Goal: Task Accomplishment & Management: Use online tool/utility

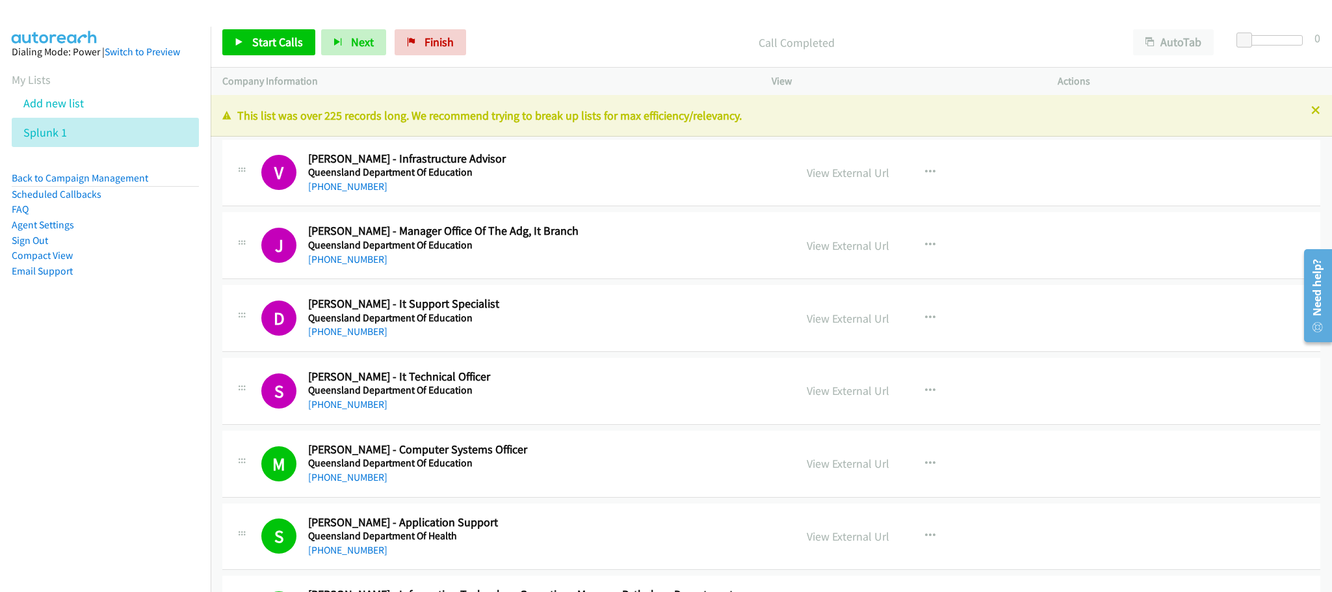
scroll to position [26163, 0]
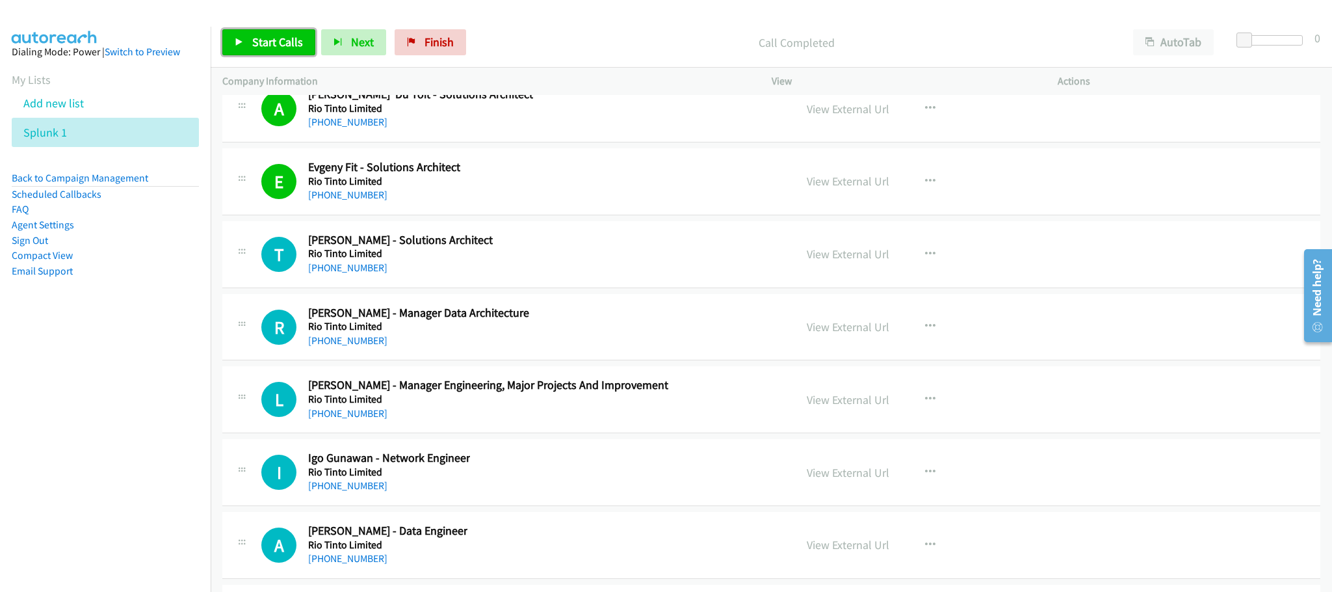
click at [306, 33] on link "Start Calls" at bounding box center [268, 42] width 93 height 26
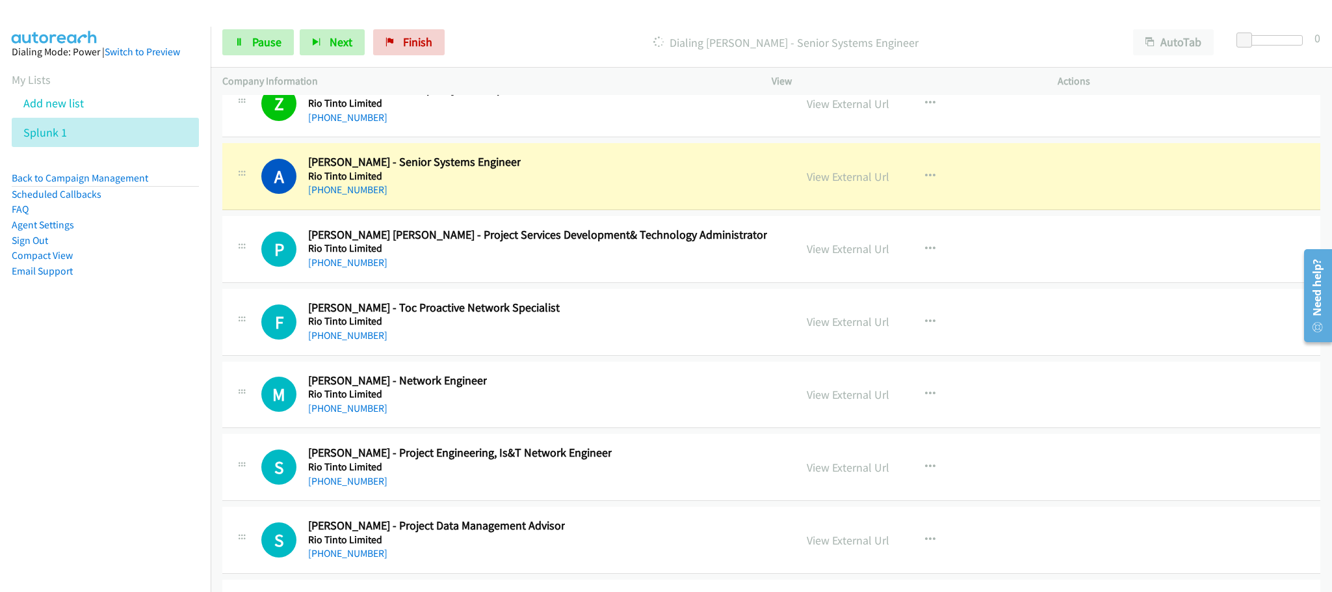
scroll to position [26944, 0]
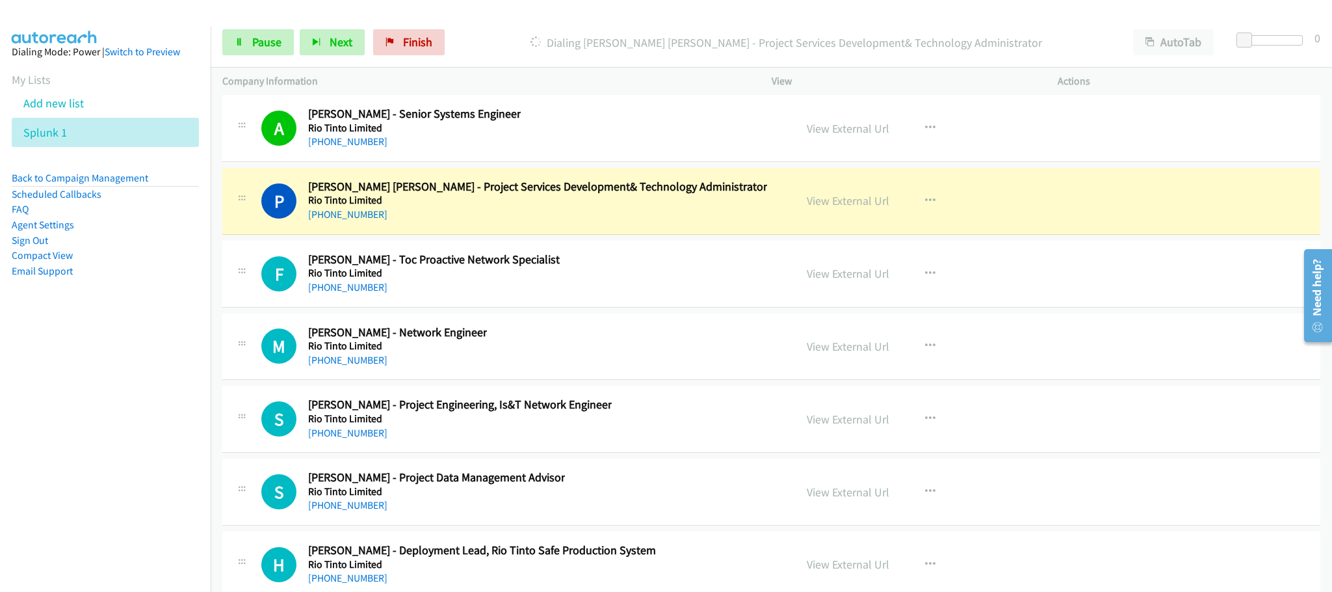
drag, startPoint x: 148, startPoint y: 354, endPoint x: 151, endPoint y: 343, distance: 10.7
click at [148, 352] on nav "Dialing Mode: Power | Switch to Preview My Lists Add new list Splunk 1 Back to …" at bounding box center [105, 323] width 211 height 592
click at [59, 432] on nav "Dialing Mode: Power | Switch to Preview My Lists Add new list Splunk 1 Back to …" at bounding box center [105, 323] width 211 height 592
click at [849, 208] on link "View External Url" at bounding box center [848, 200] width 83 height 15
click at [262, 37] on span "Pause" at bounding box center [266, 41] width 29 height 15
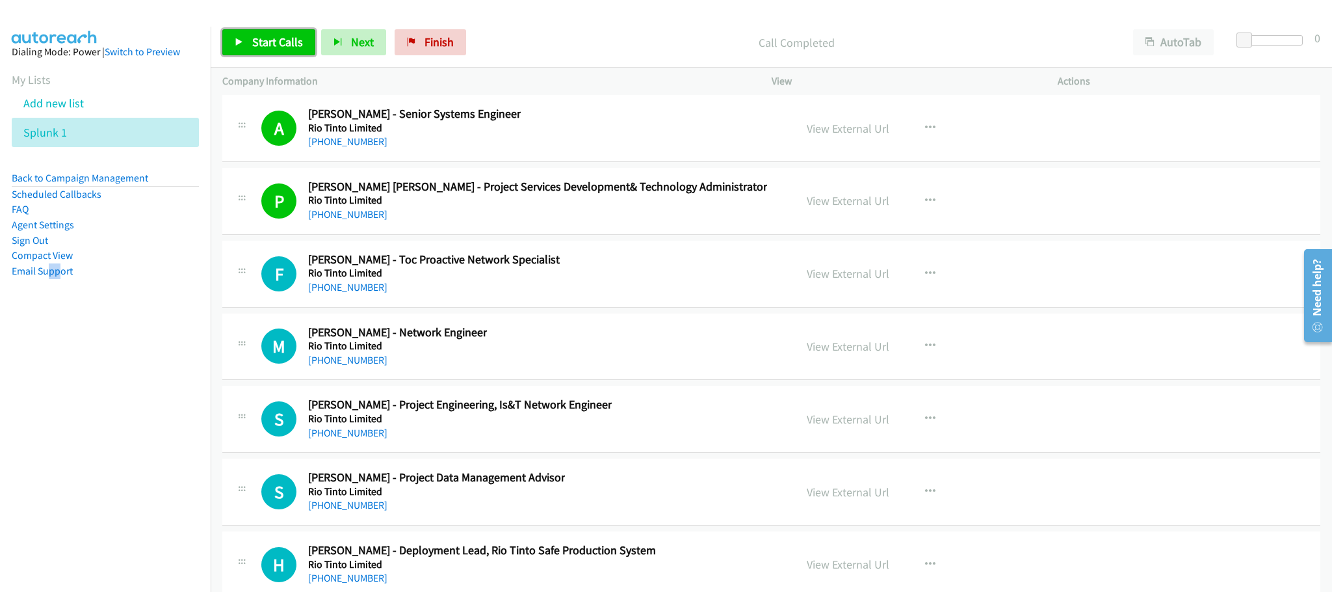
click at [244, 35] on link "Start Calls" at bounding box center [268, 42] width 93 height 26
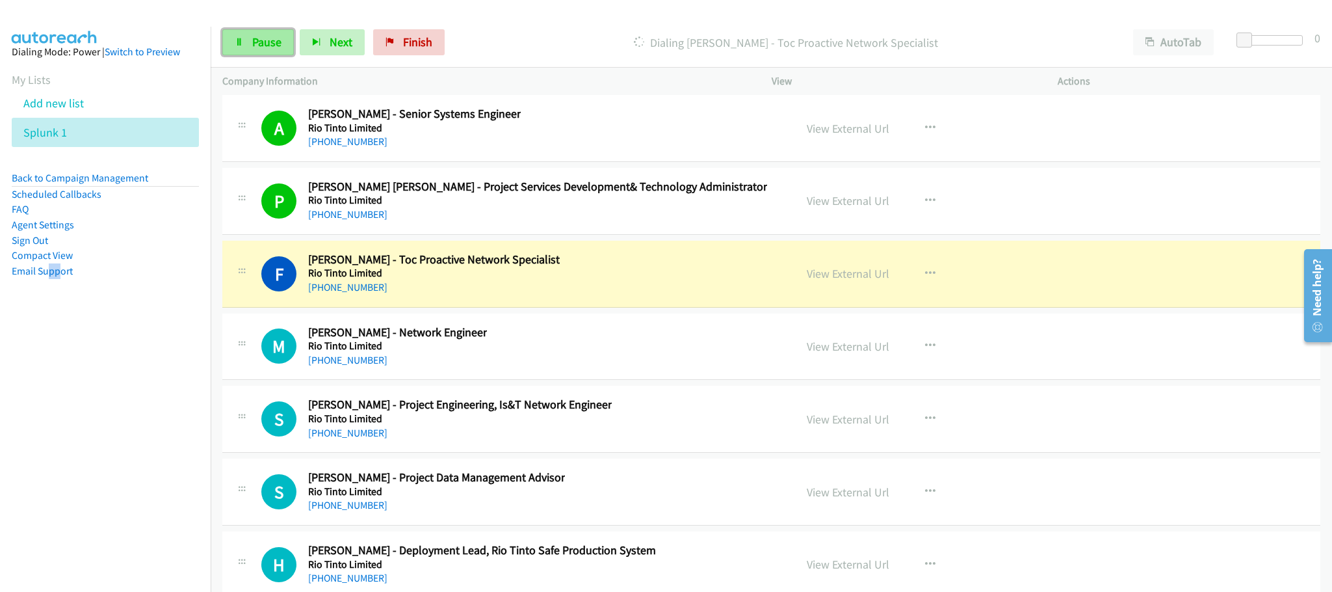
click at [270, 49] on span "Pause" at bounding box center [266, 41] width 29 height 15
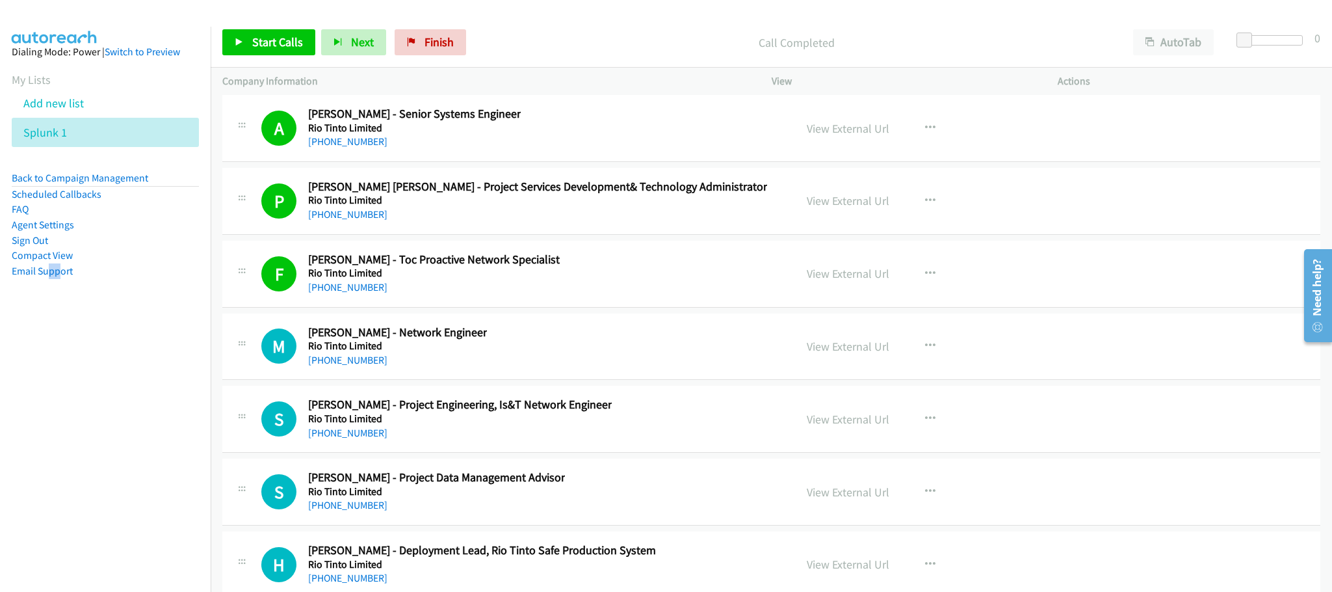
drag, startPoint x: 845, startPoint y: 324, endPoint x: 792, endPoint y: 278, distance: 70.5
click at [298, 49] on span "Start Calls" at bounding box center [277, 41] width 51 height 15
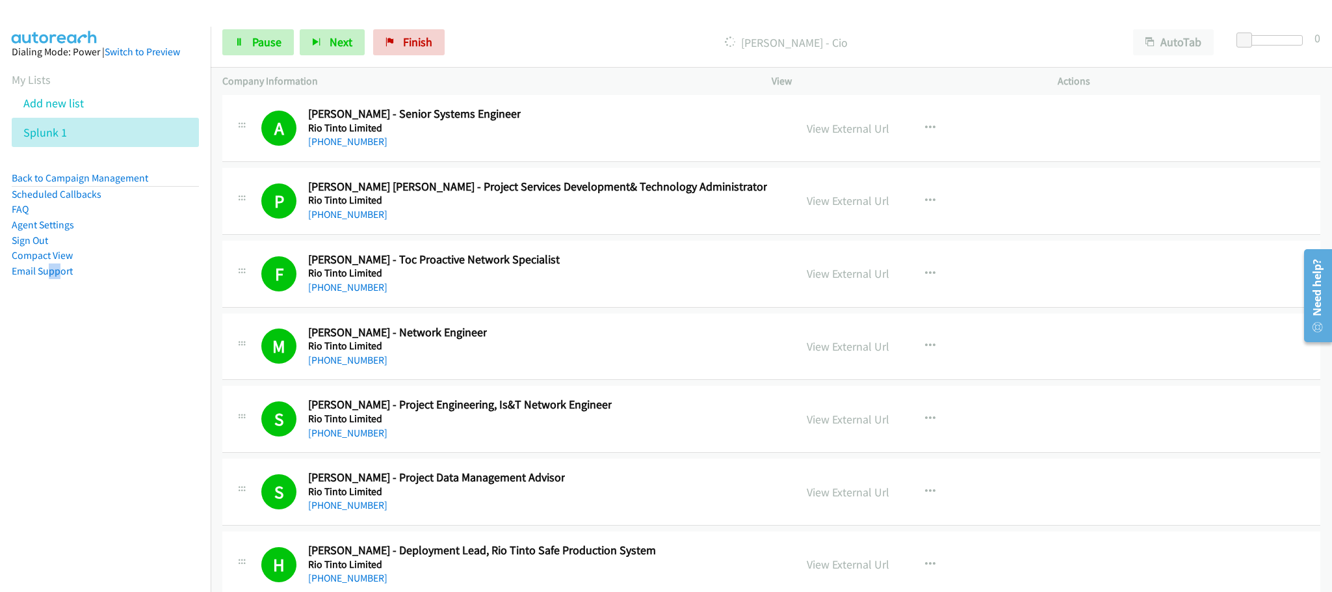
click at [696, 89] on div "Z Callback Scheduled [PERSON_NAME] - Principal System Improvement Rio Tinto Lim…" at bounding box center [771, 55] width 1098 height 67
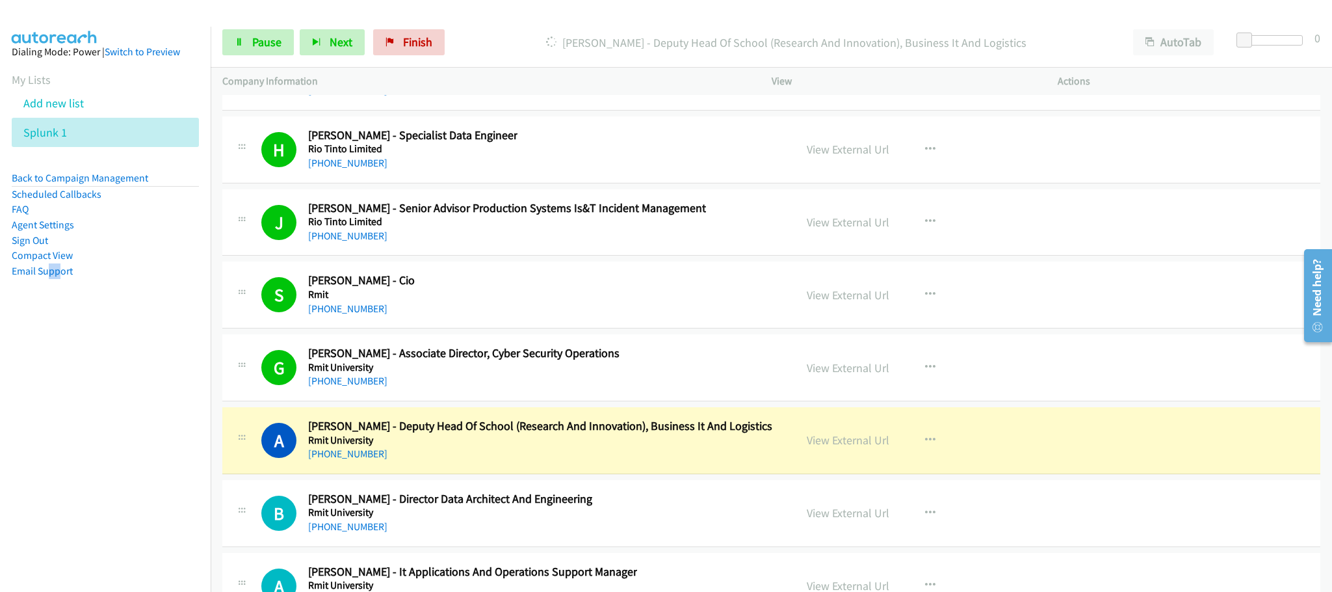
scroll to position [27626, 0]
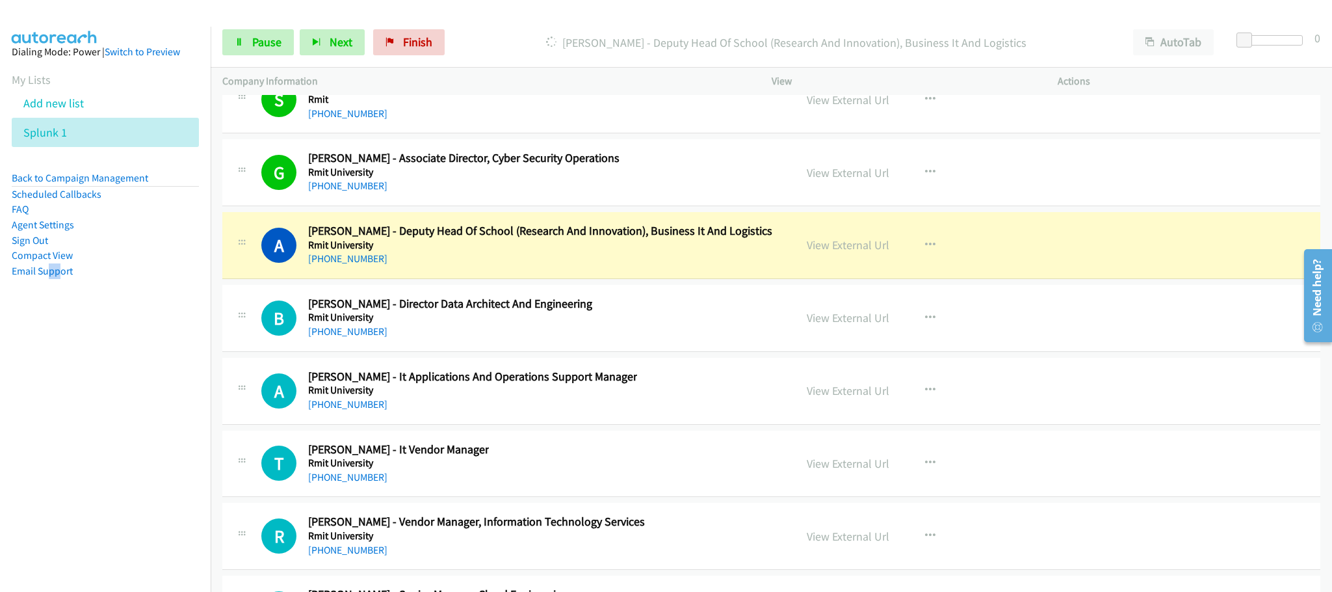
click at [1177, 279] on div "A Callback Scheduled [PERSON_NAME] - Deputy Head Of School (Research And Innova…" at bounding box center [771, 245] width 1098 height 67
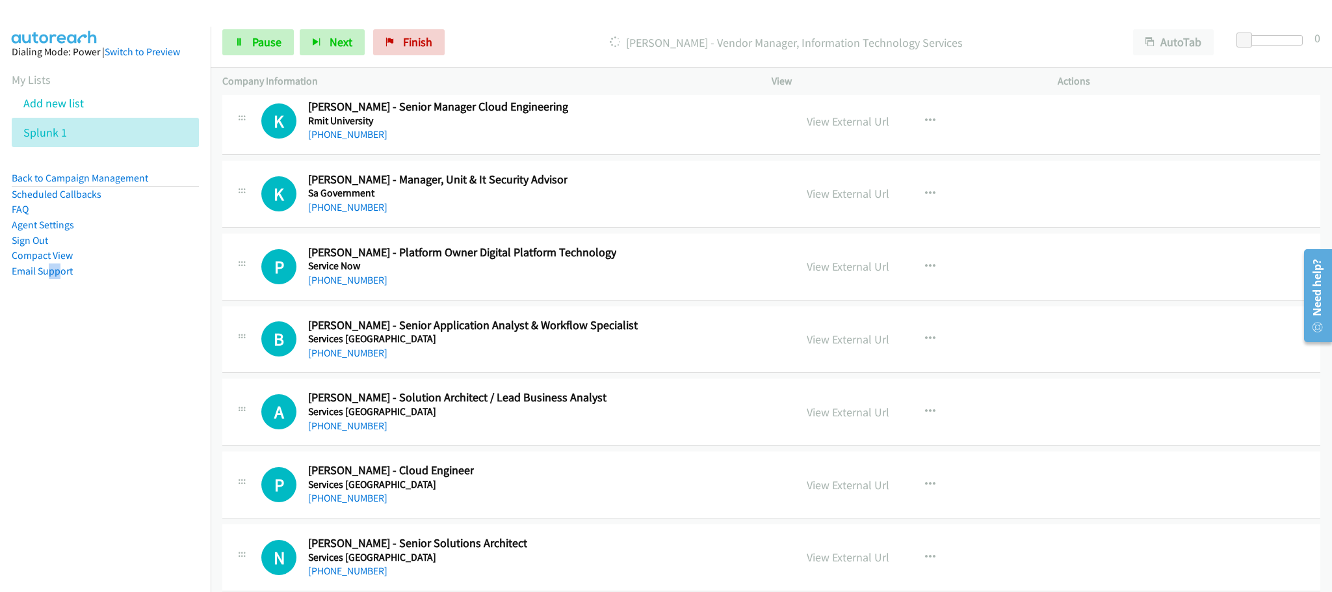
scroll to position [28016, 0]
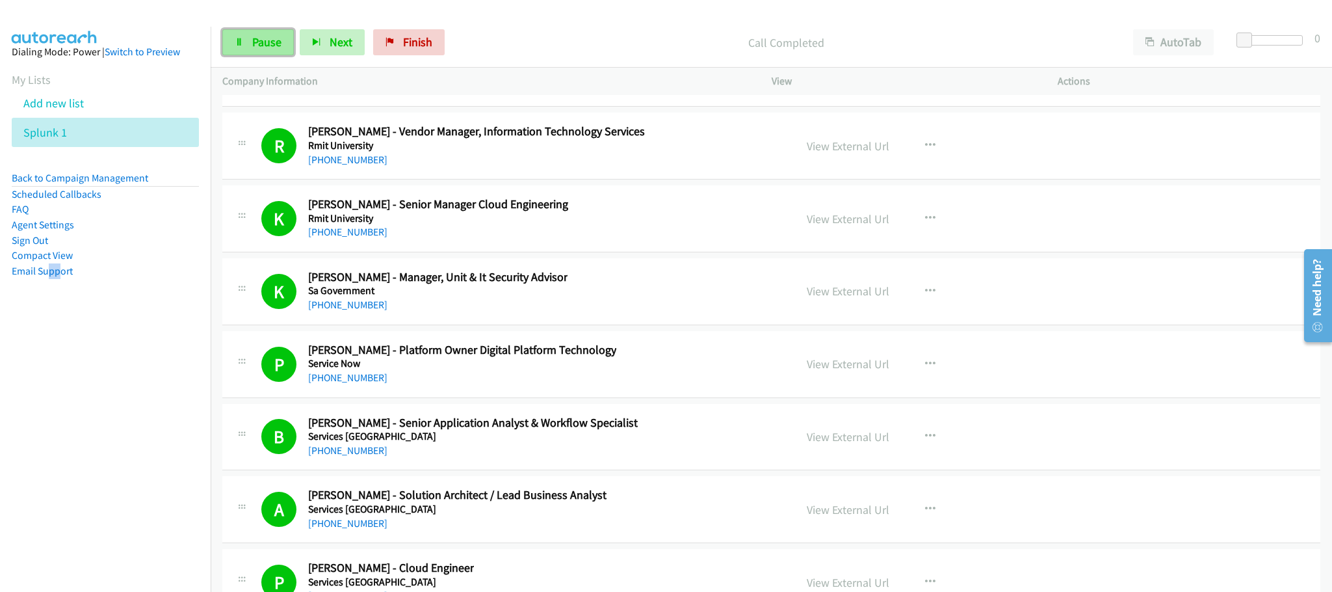
click at [260, 44] on span "Pause" at bounding box center [266, 41] width 29 height 15
click at [289, 44] on span "Start Calls" at bounding box center [277, 41] width 51 height 15
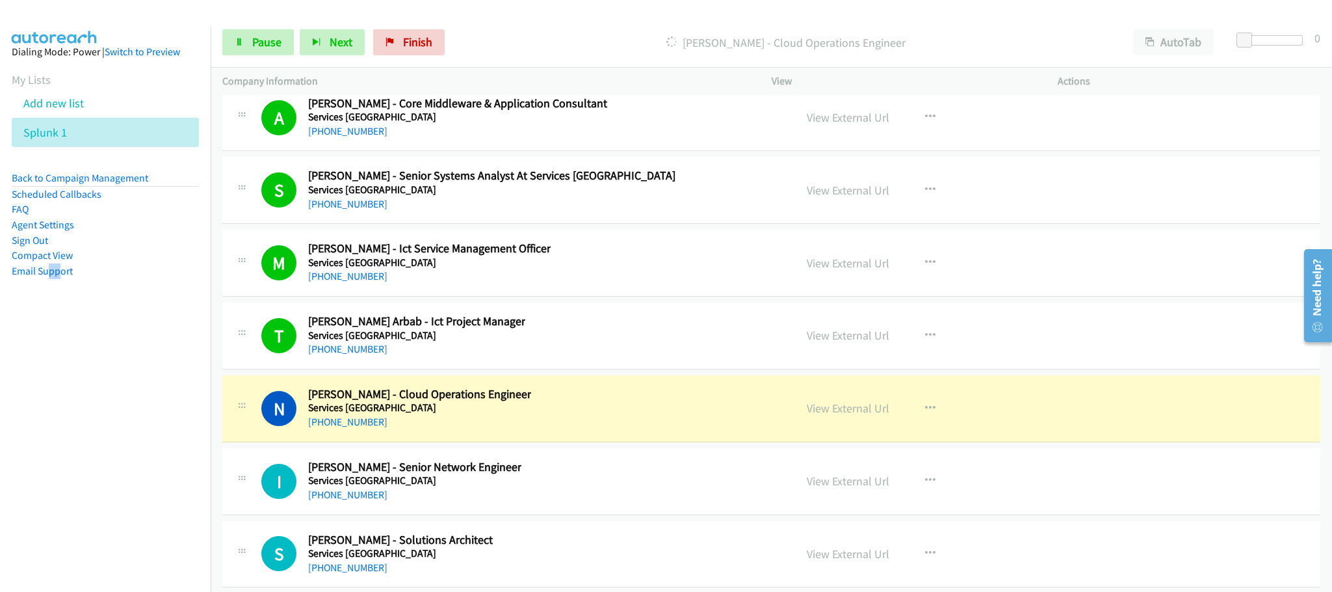
scroll to position [28894, 0]
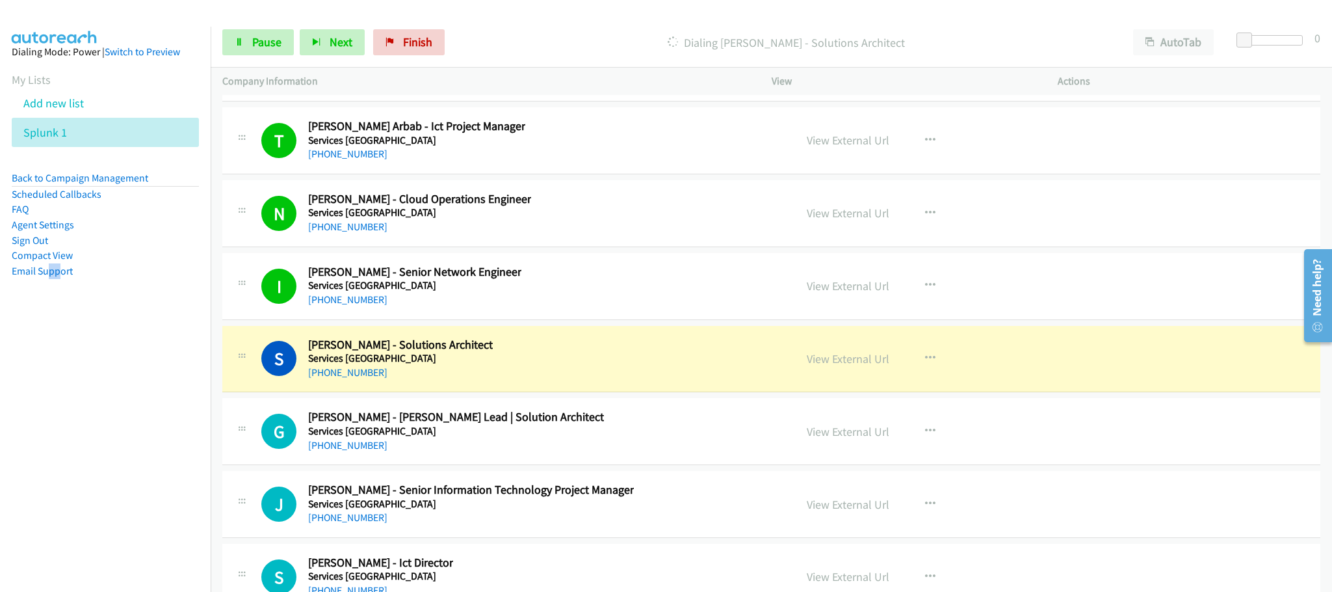
drag, startPoint x: 648, startPoint y: 482, endPoint x: 665, endPoint y: 482, distance: 17.6
click at [648, 380] on div "S Callback Scheduled [PERSON_NAME] - Solutions Architect Services [GEOGRAPHIC_D…" at bounding box center [522, 358] width 522 height 43
click at [822, 366] on link "View External Url" at bounding box center [848, 358] width 83 height 15
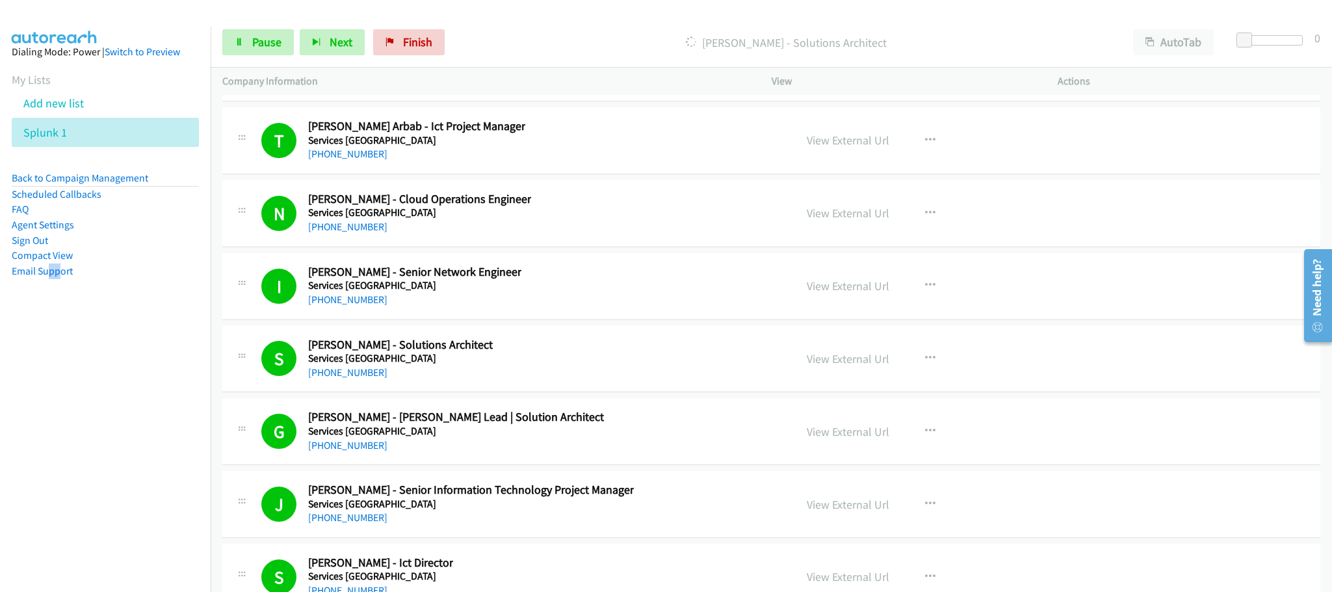
click at [78, 341] on nav "Dialing Mode: Power | Switch to Preview My Lists Add new list Splunk 1 Back to …" at bounding box center [105, 323] width 211 height 592
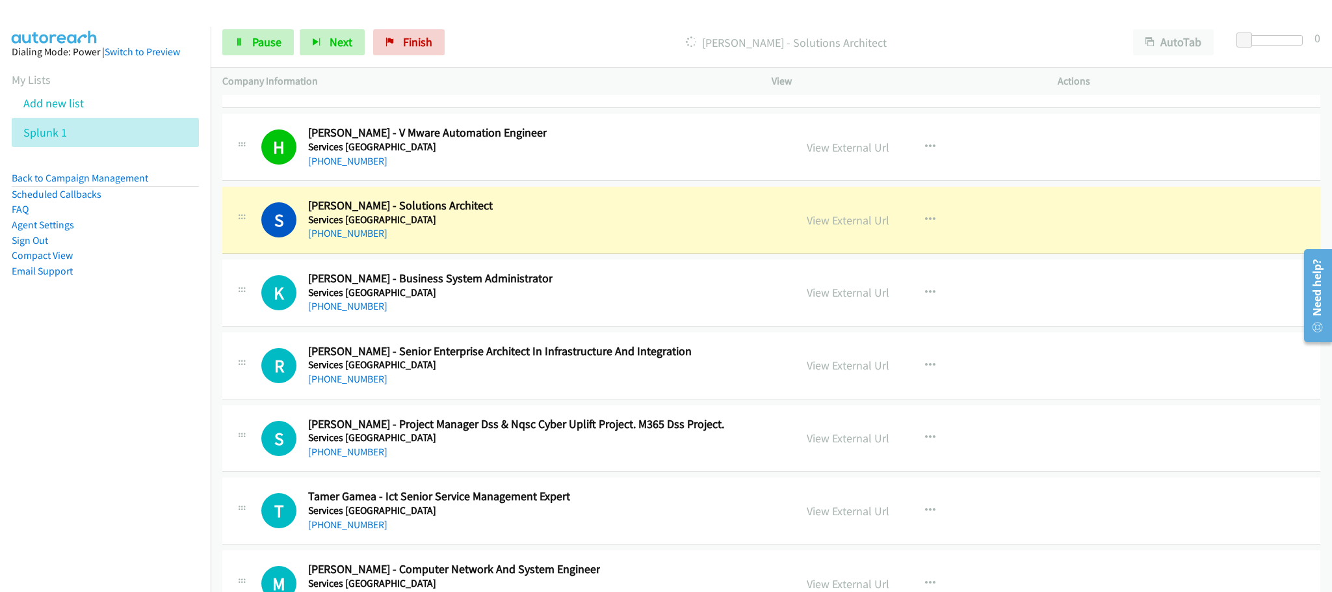
scroll to position [29577, 0]
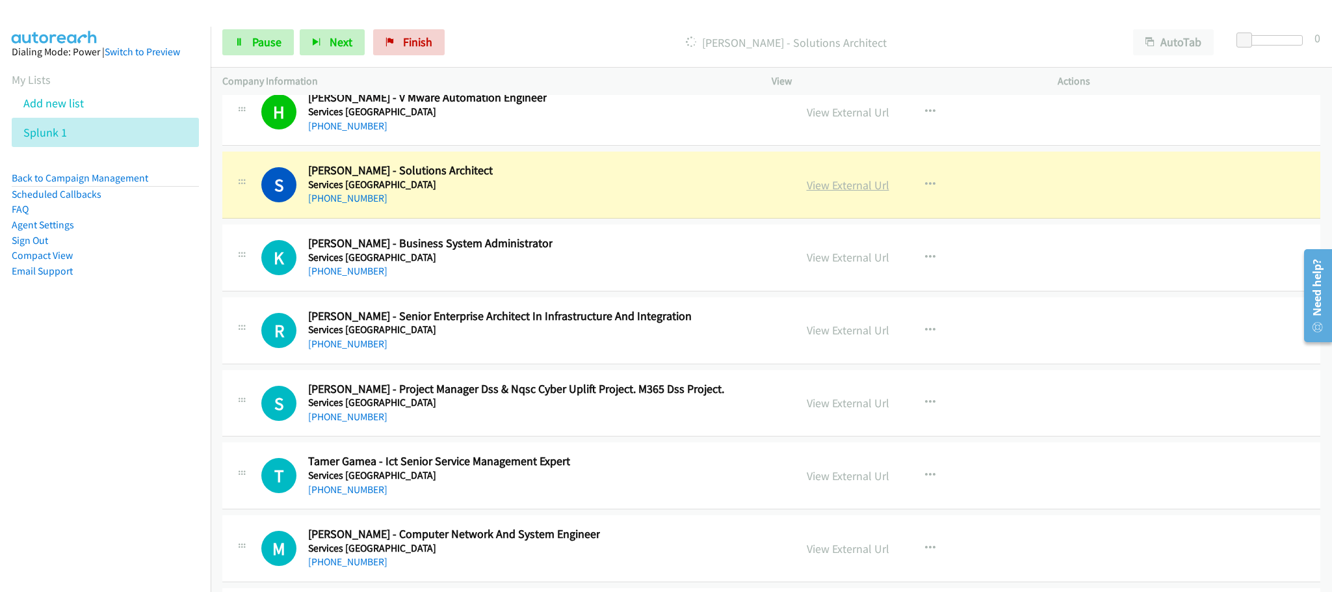
click at [813, 192] on link "View External Url" at bounding box center [848, 185] width 83 height 15
click at [271, 36] on span "Pause" at bounding box center [266, 41] width 29 height 15
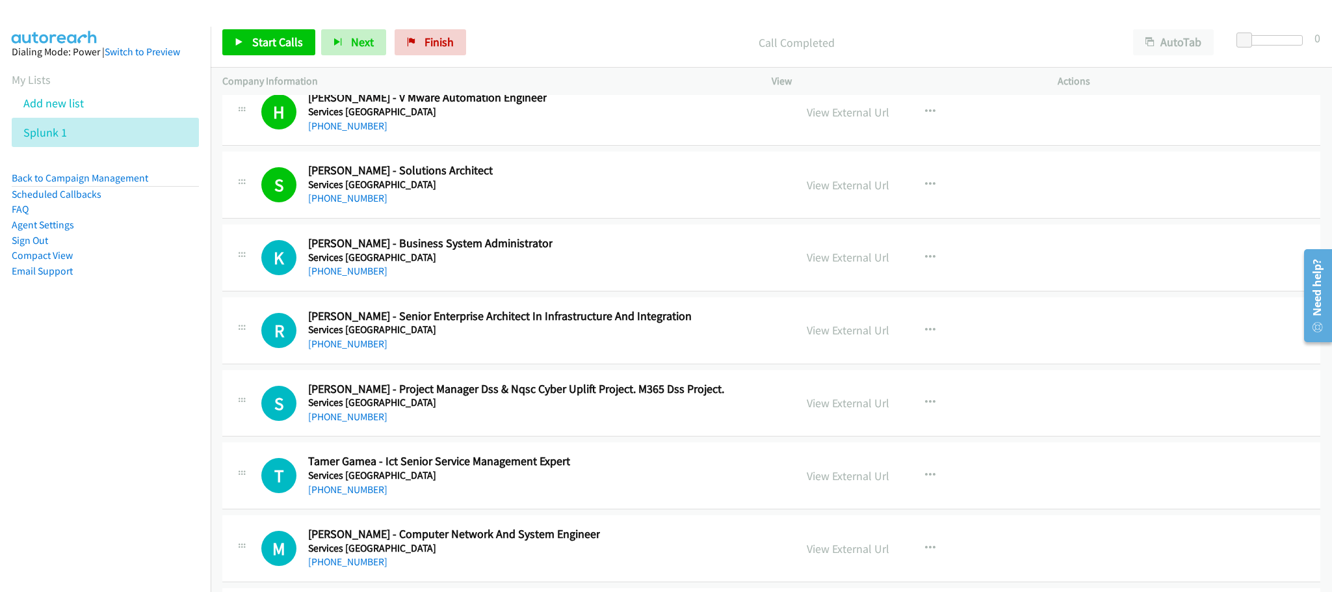
scroll to position [29674, 0]
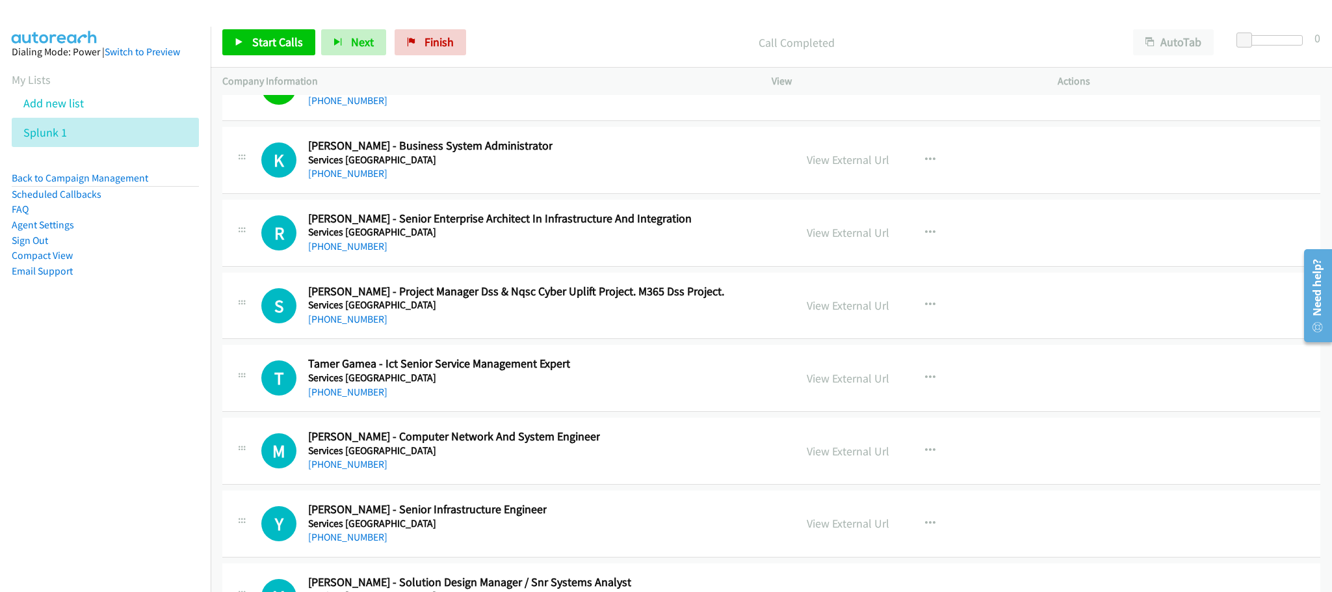
click at [633, 109] on div "S Callback Scheduled [PERSON_NAME] - Solutions Architect Services [GEOGRAPHIC_D…" at bounding box center [522, 87] width 522 height 43
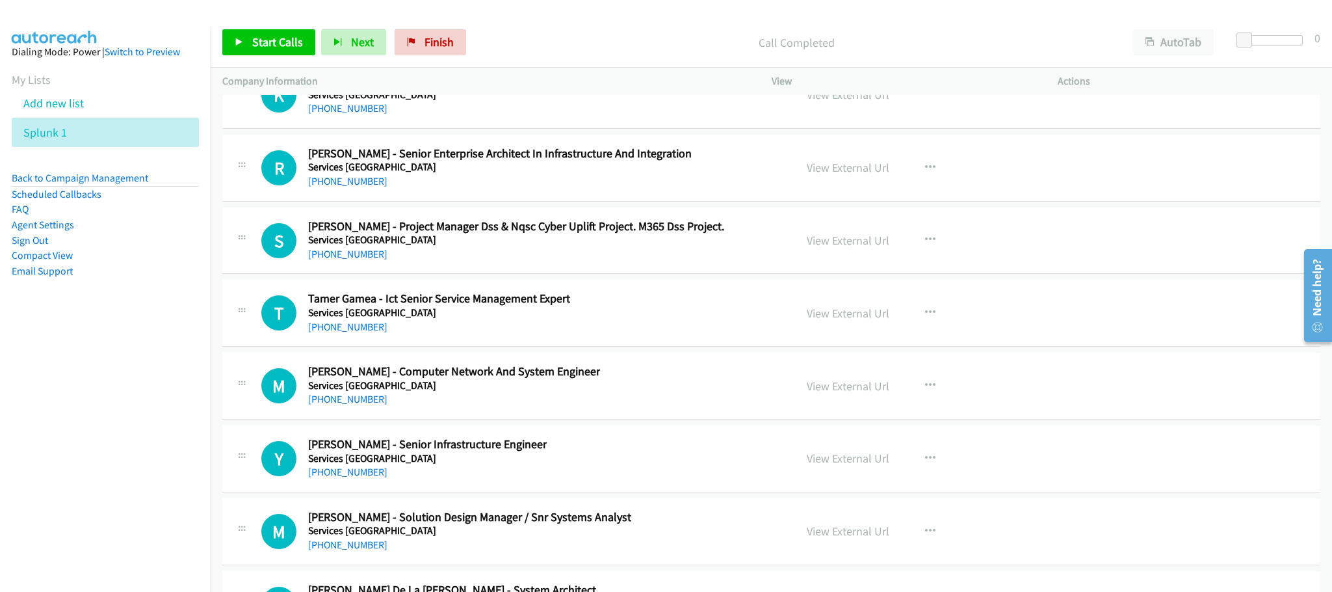
scroll to position [29772, 0]
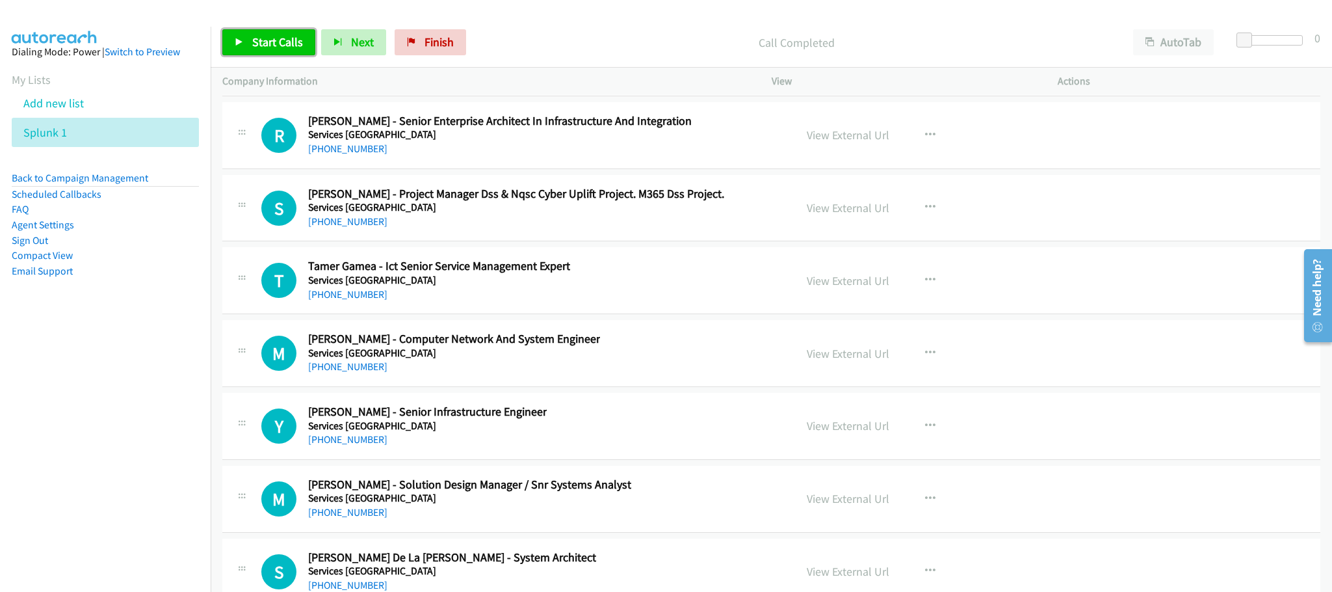
click at [289, 38] on span "Start Calls" at bounding box center [277, 41] width 51 height 15
click at [254, 38] on span "Pause" at bounding box center [266, 41] width 29 height 15
click at [807, 71] on div "View External Url" at bounding box center [848, 62] width 83 height 18
click at [812, 70] on link "View External Url" at bounding box center [848, 62] width 83 height 15
click at [295, 41] on span "Start Calls" at bounding box center [277, 41] width 51 height 15
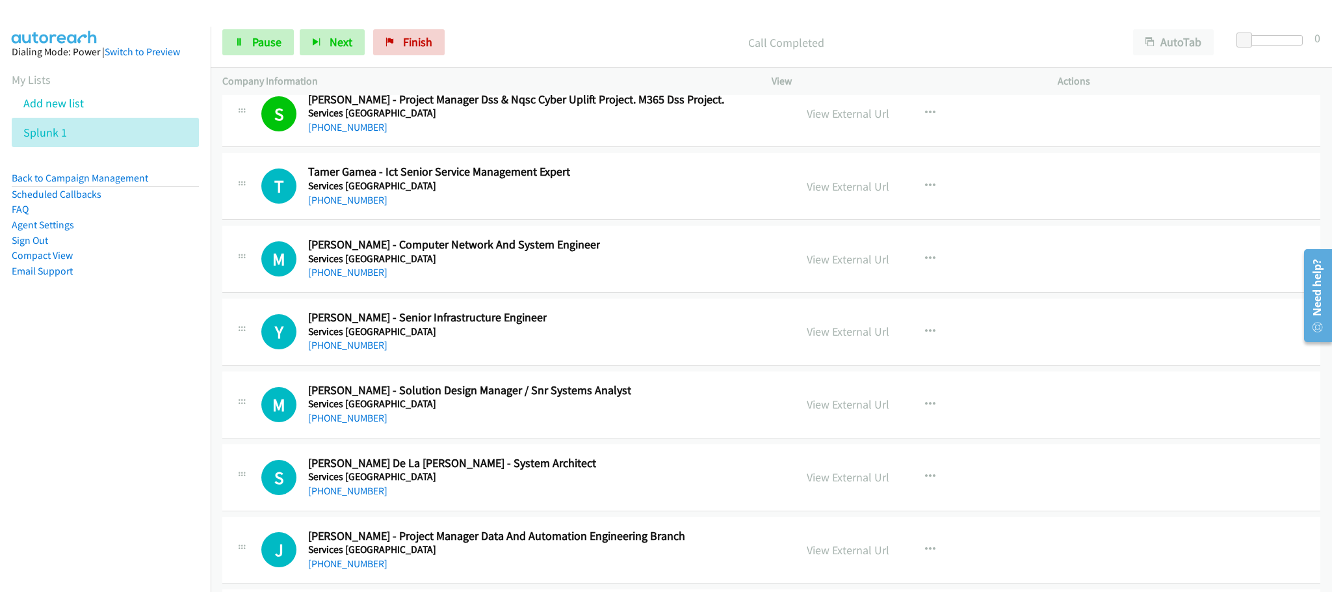
scroll to position [29869, 0]
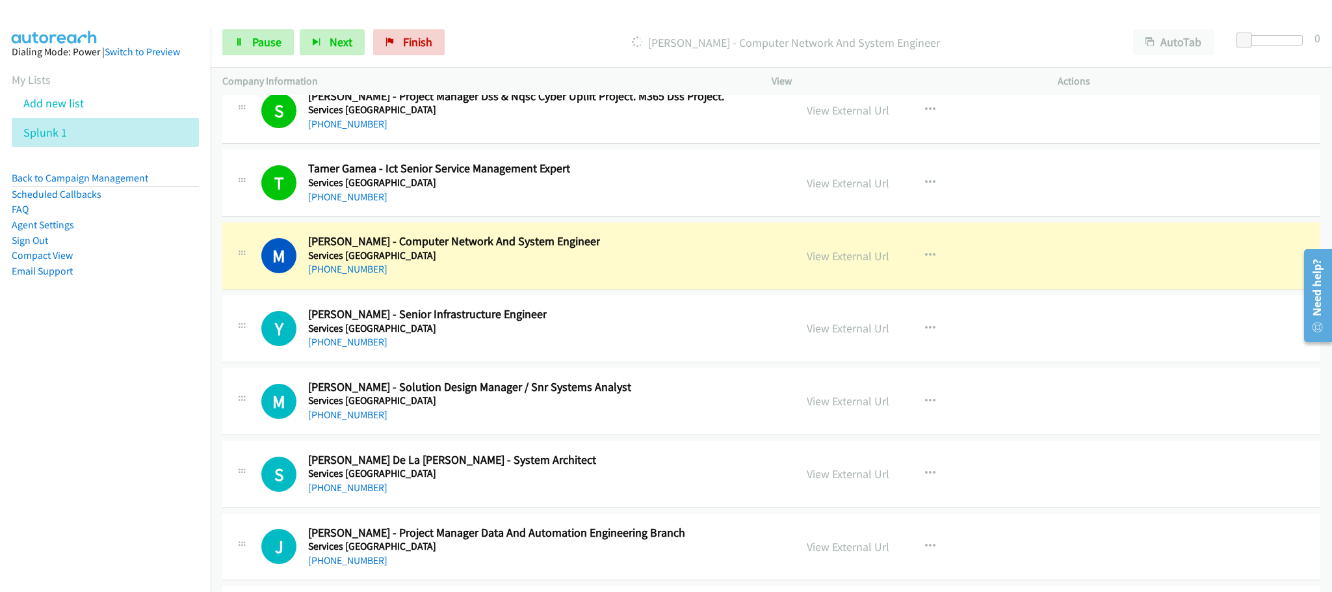
click at [1098, 72] on div "R Callback Scheduled [PERSON_NAME] - Senior Enterprise Architect In Infrastruct…" at bounding box center [771, 38] width 1098 height 67
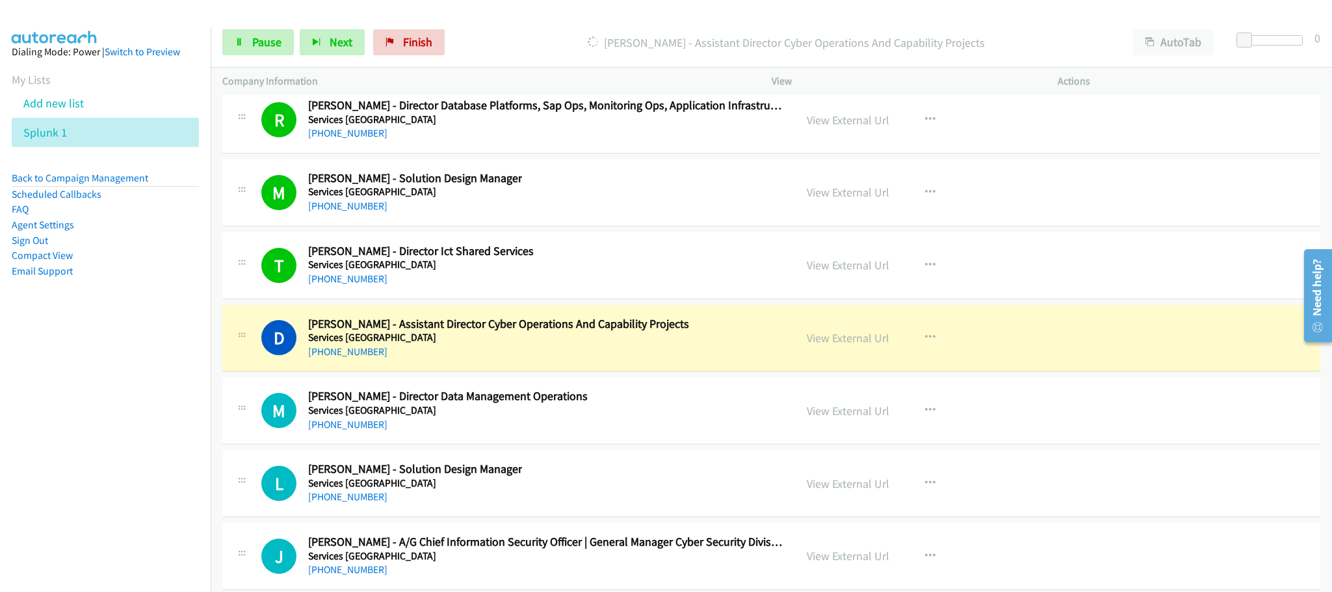
scroll to position [30455, 0]
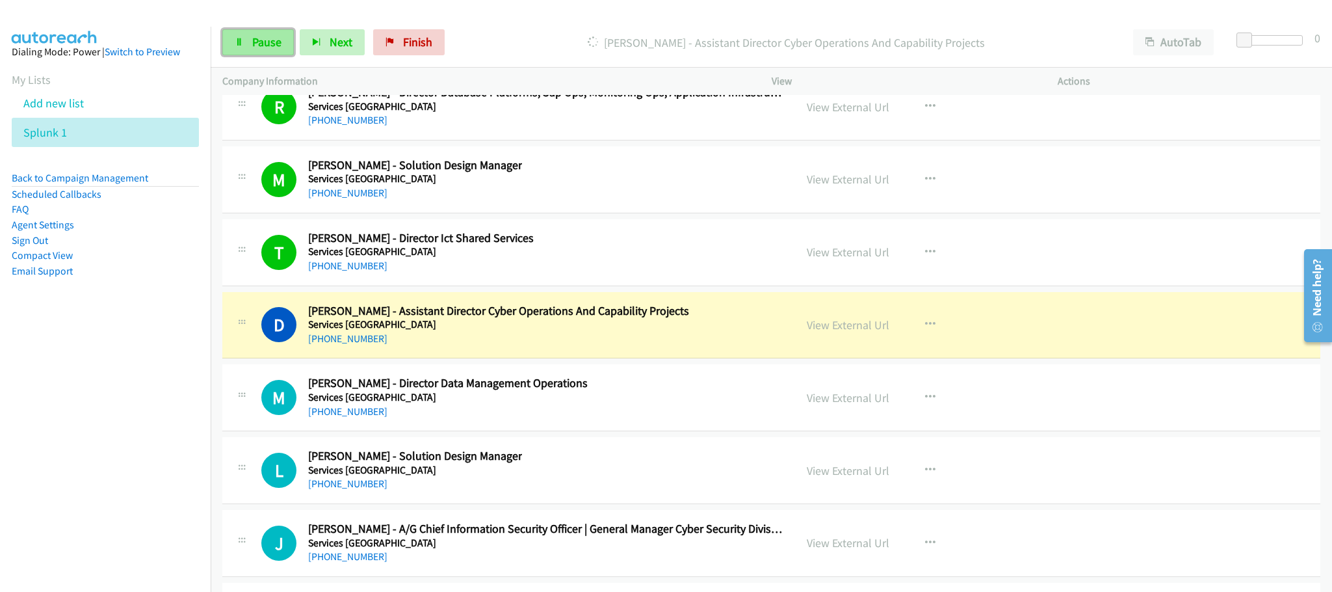
click at [250, 46] on link "Pause" at bounding box center [258, 42] width 72 height 26
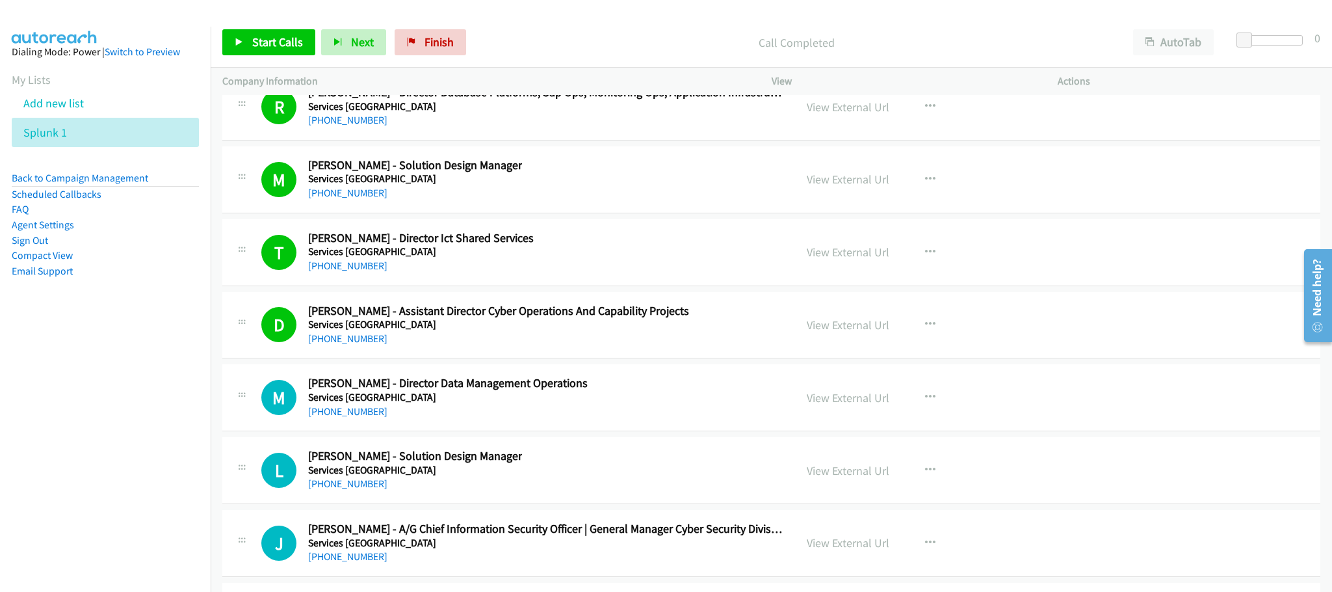
drag, startPoint x: 839, startPoint y: 464, endPoint x: 836, endPoint y: 400, distance: 64.5
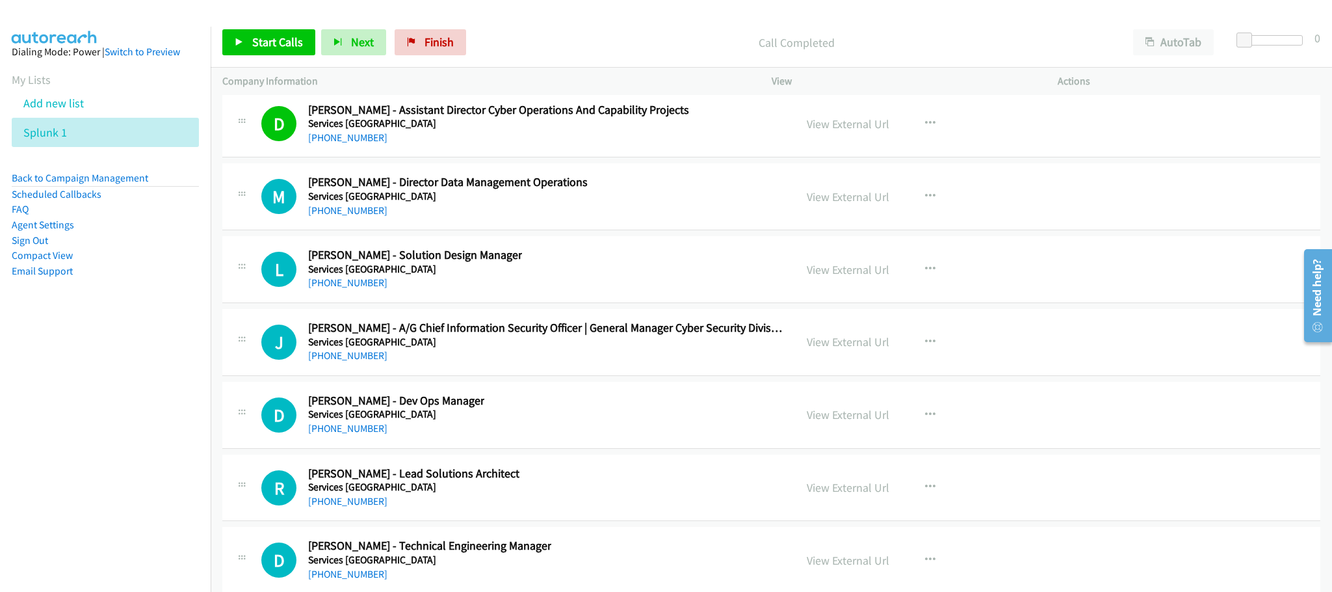
scroll to position [30747, 0]
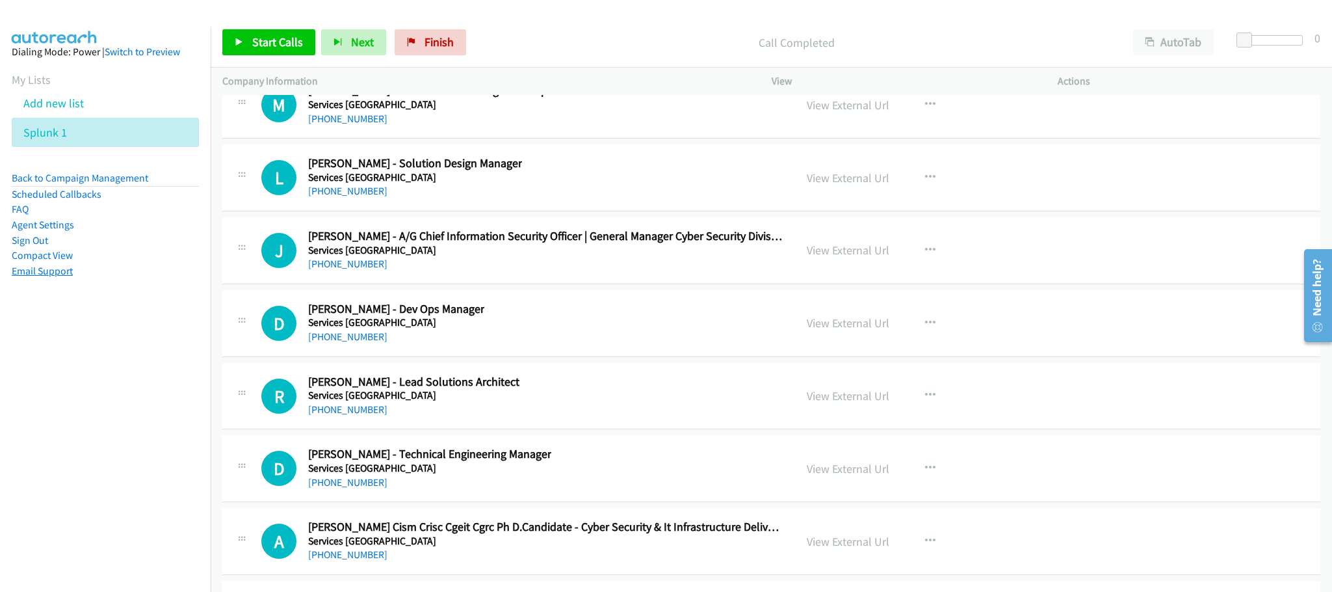
drag, startPoint x: 1, startPoint y: 330, endPoint x: 45, endPoint y: 265, distance: 78.1
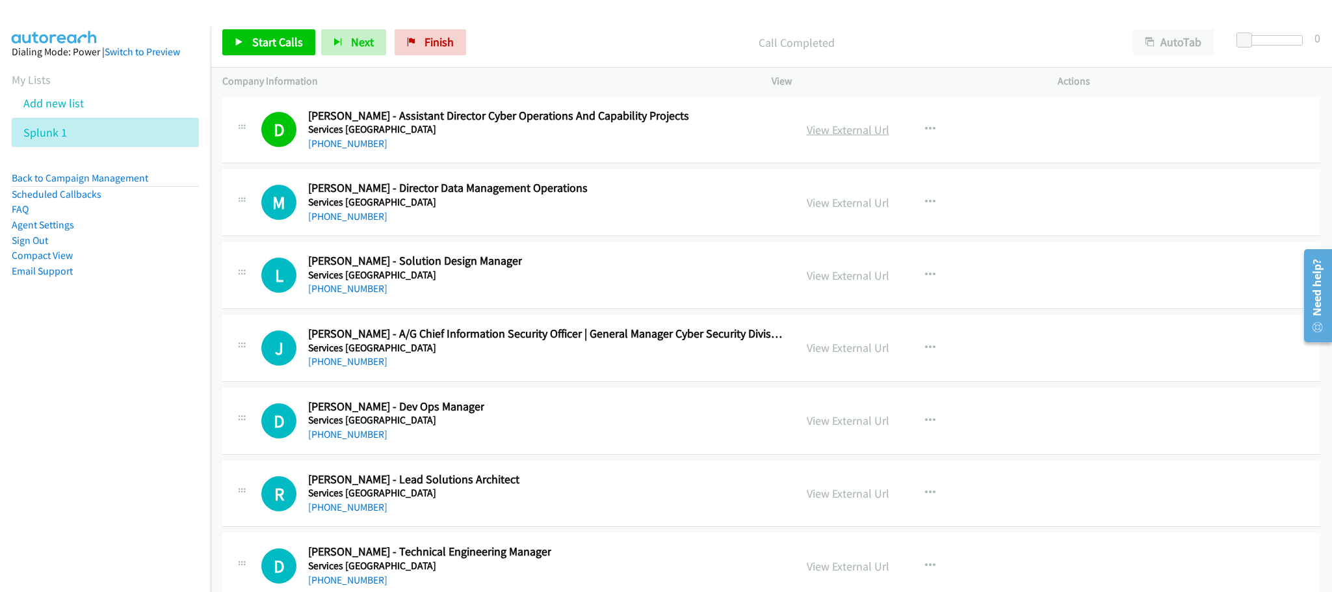
click at [850, 137] on link "View External Url" at bounding box center [848, 129] width 83 height 15
click at [285, 39] on span "Start Calls" at bounding box center [277, 41] width 51 height 15
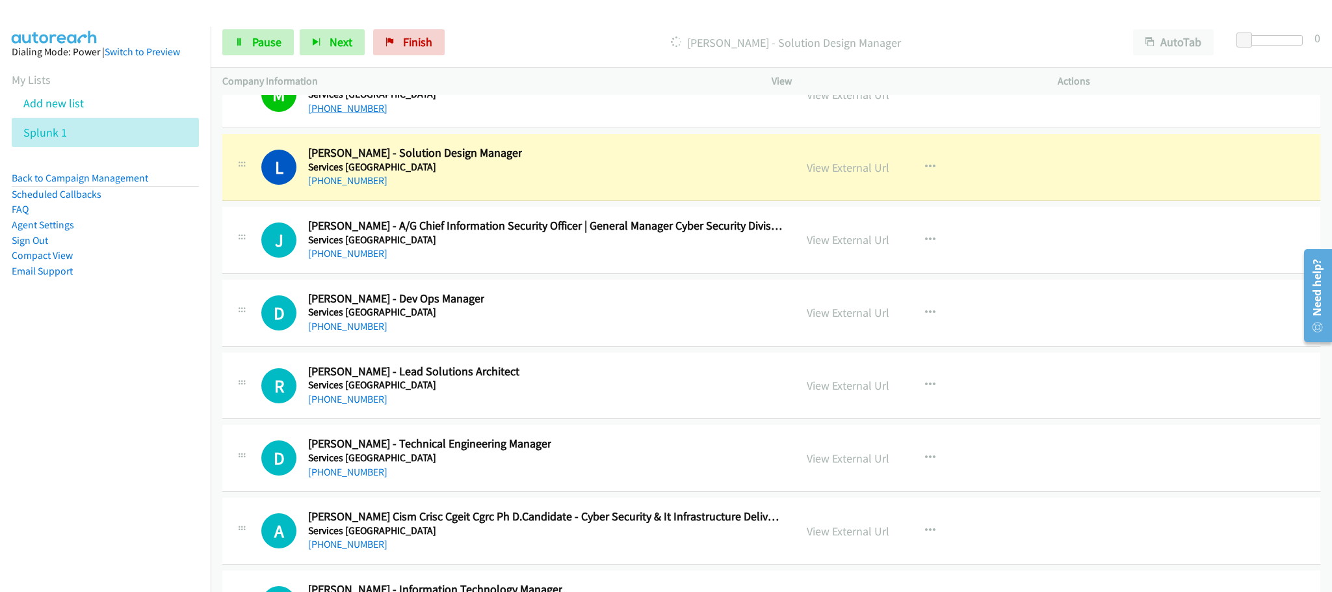
scroll to position [30845, 0]
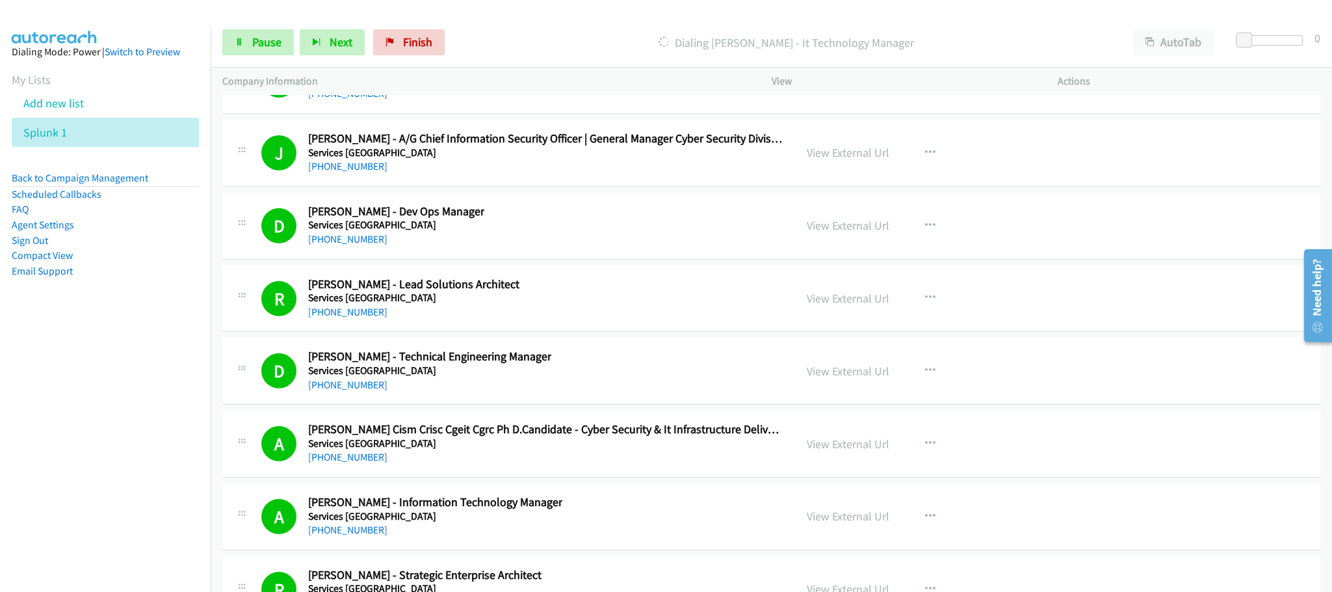
drag, startPoint x: 53, startPoint y: 417, endPoint x: 77, endPoint y: 412, distance: 24.8
click at [53, 417] on nav "Dialing Mode: Power | Switch to Preview My Lists Add new list Splunk 1 Back to …" at bounding box center [105, 323] width 211 height 592
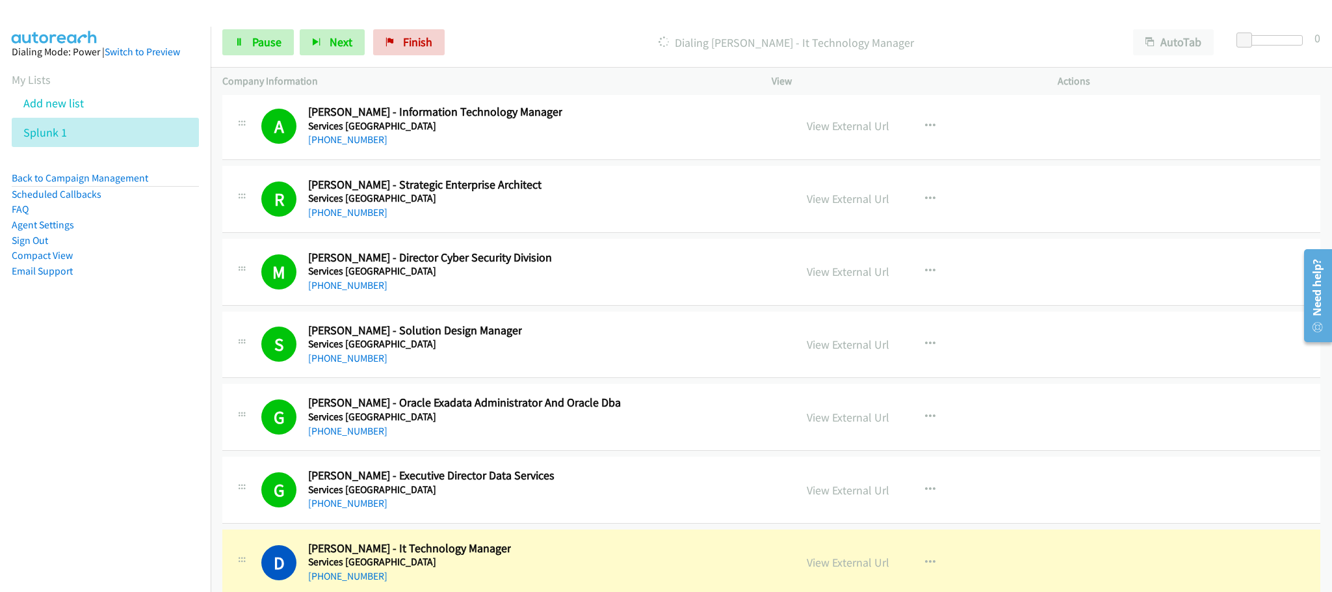
scroll to position [31723, 0]
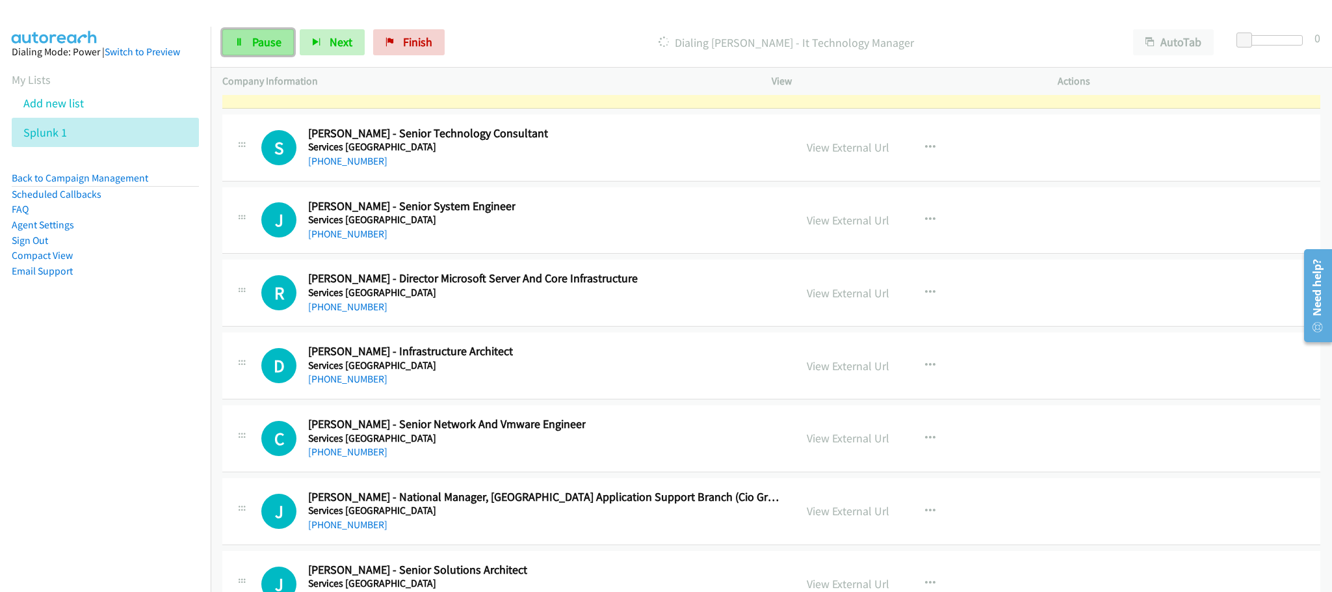
click at [246, 35] on link "Pause" at bounding box center [258, 42] width 72 height 26
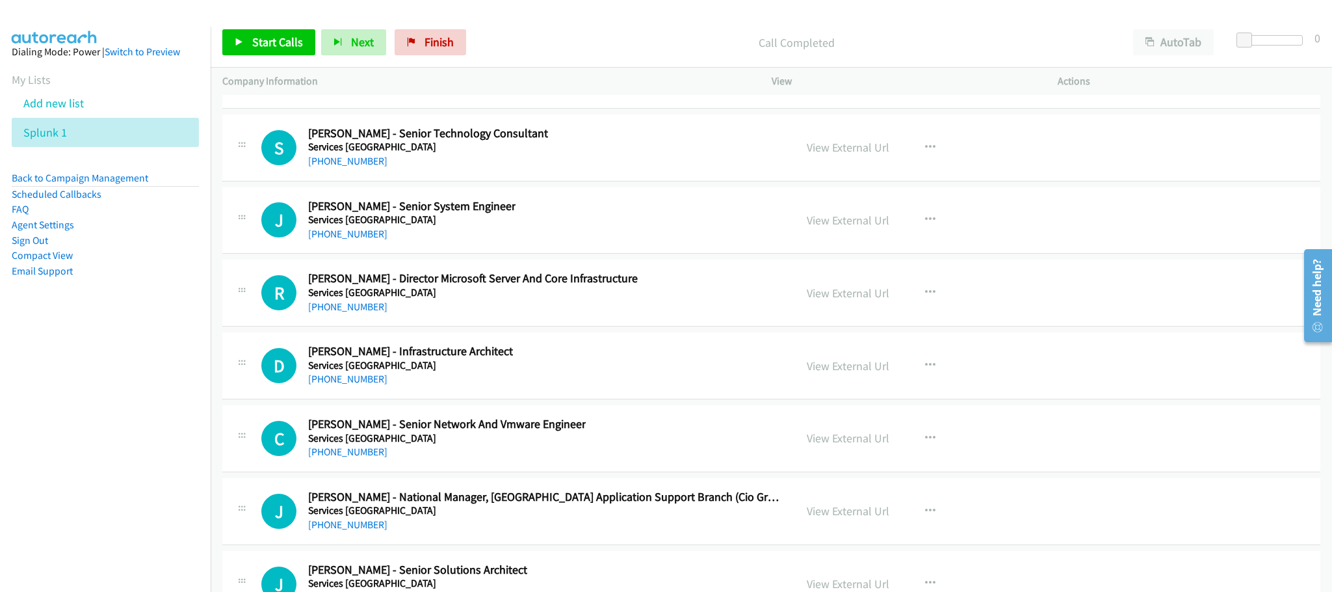
click at [827, 82] on link "View External Url" at bounding box center [848, 74] width 83 height 15
click at [283, 44] on span "Start Calls" at bounding box center [277, 41] width 51 height 15
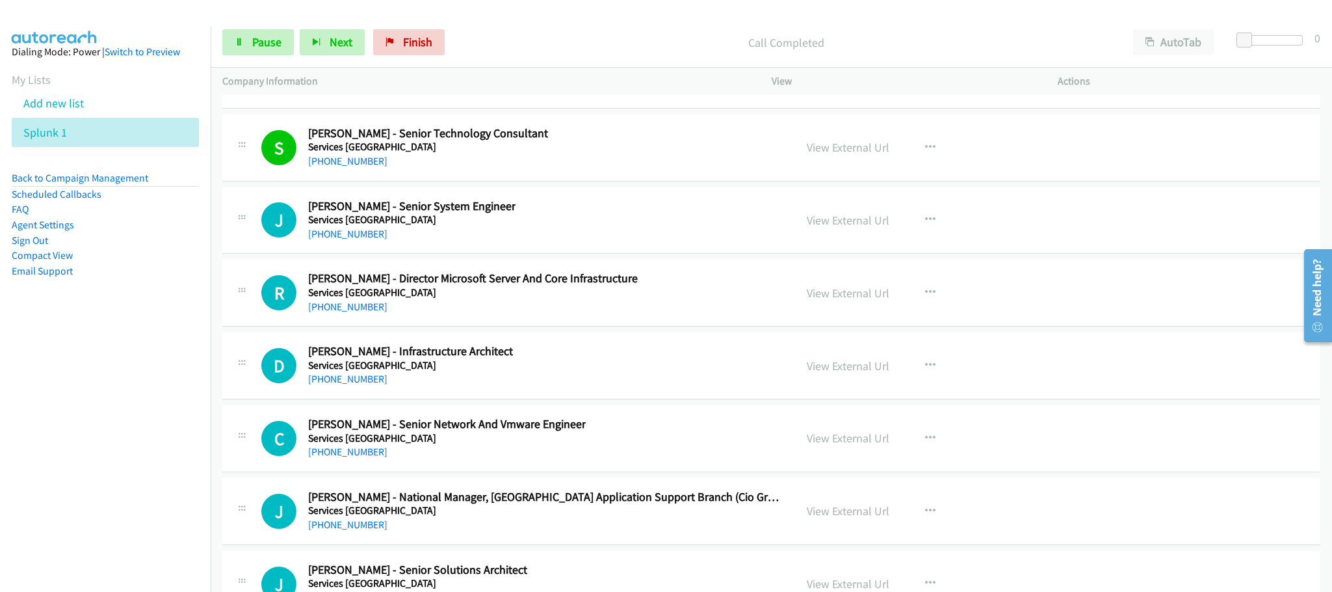
click at [501, 387] on div "D Callback Scheduled [PERSON_NAME] - Infrastructure Architect Services [GEOGRAP…" at bounding box center [522, 365] width 522 height 43
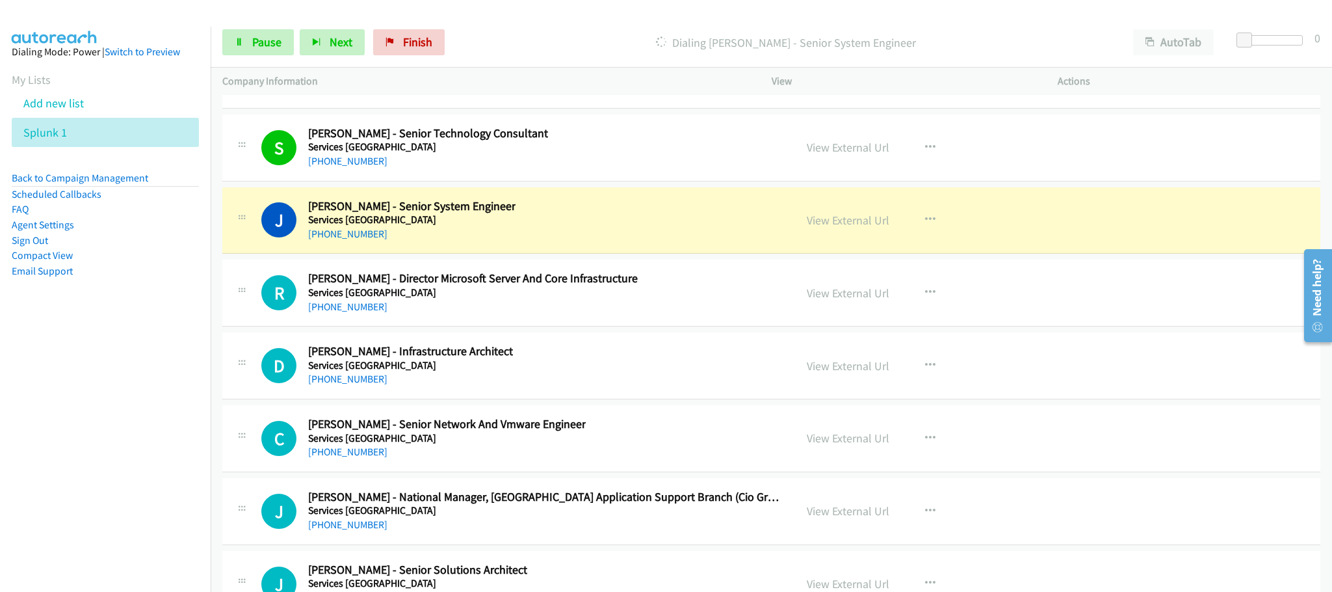
click at [640, 23] on div "G Callback Scheduled [PERSON_NAME] - Executive Director Data Services Services …" at bounding box center [522, 1] width 522 height 43
click at [252, 42] on span "Pause" at bounding box center [266, 41] width 29 height 15
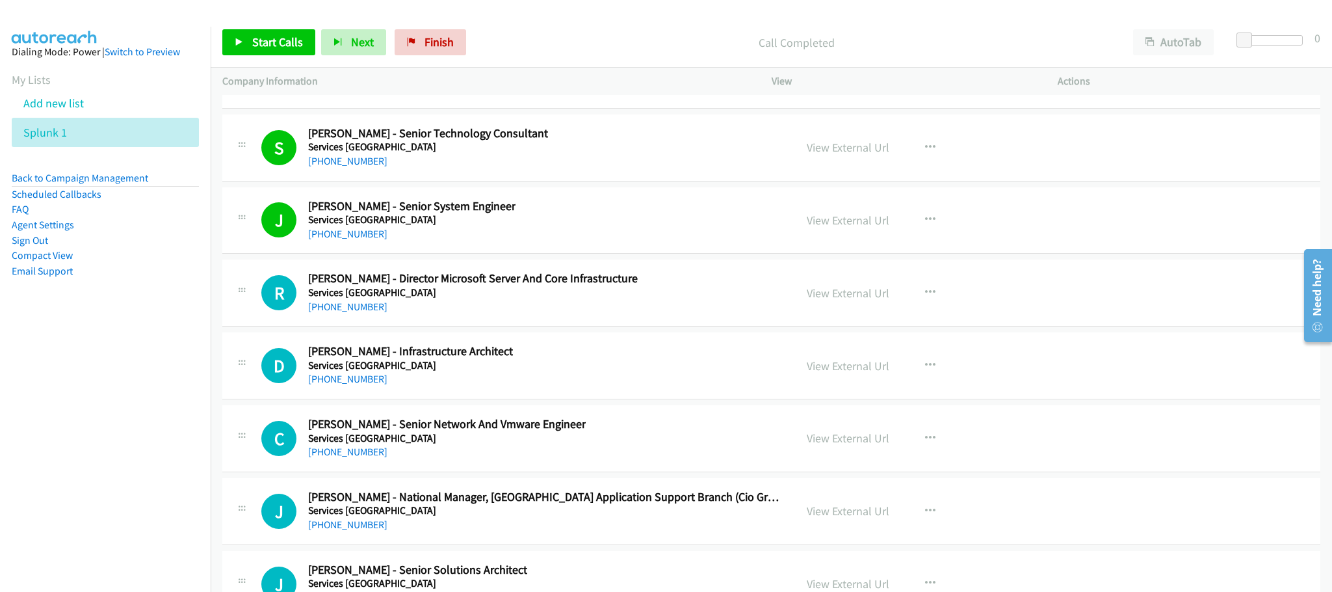
drag, startPoint x: 168, startPoint y: 293, endPoint x: 195, endPoint y: 296, distance: 26.9
click at [170, 291] on aside "Dialing Mode: Power | Switch to Preview My Lists Add new list Splunk 1 Back to …" at bounding box center [105, 182] width 211 height 311
click at [873, 228] on link "View External Url" at bounding box center [848, 220] width 83 height 15
